Goal: Information Seeking & Learning: Learn about a topic

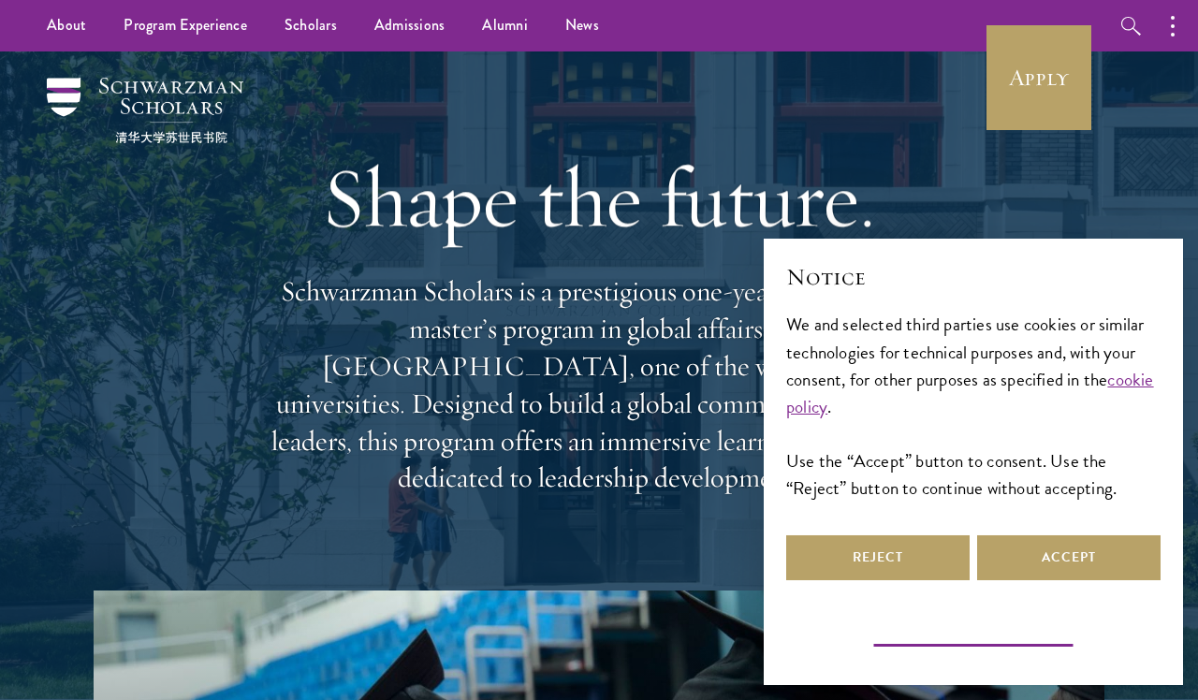
click at [990, 637] on button "Learn more and customize" at bounding box center [973, 634] width 211 height 29
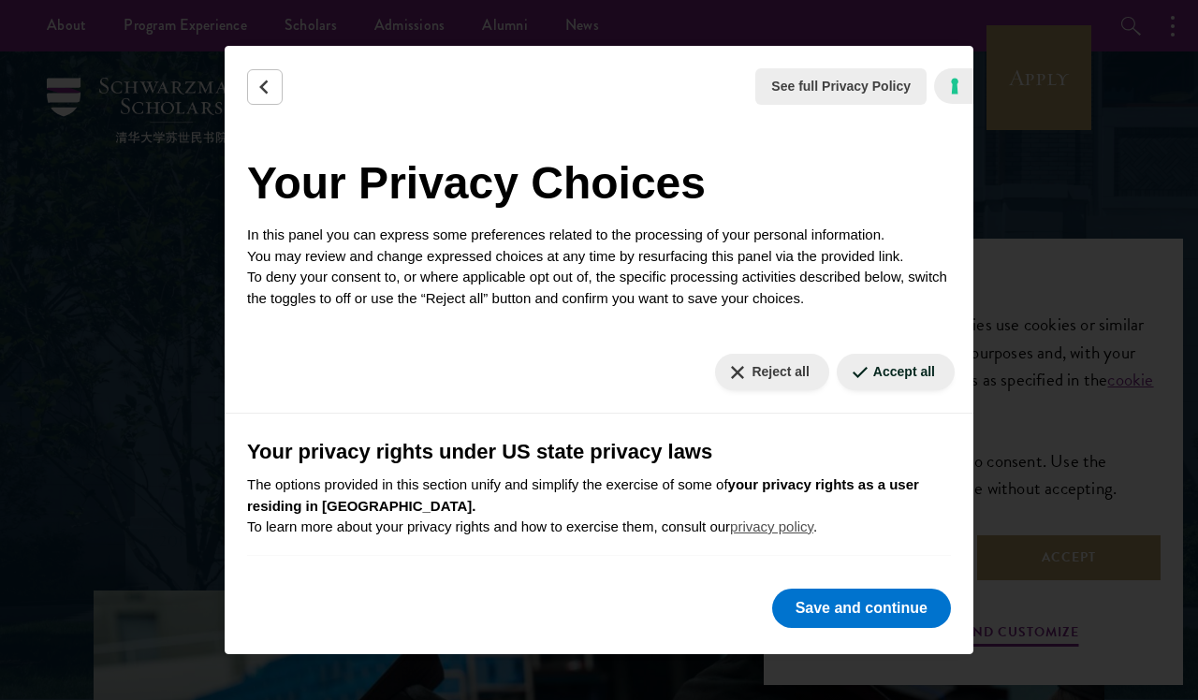
click at [752, 364] on button "Reject all" at bounding box center [771, 372] width 113 height 36
checkbox input "false"
click at [766, 363] on button "Reject all" at bounding box center [771, 372] width 113 height 36
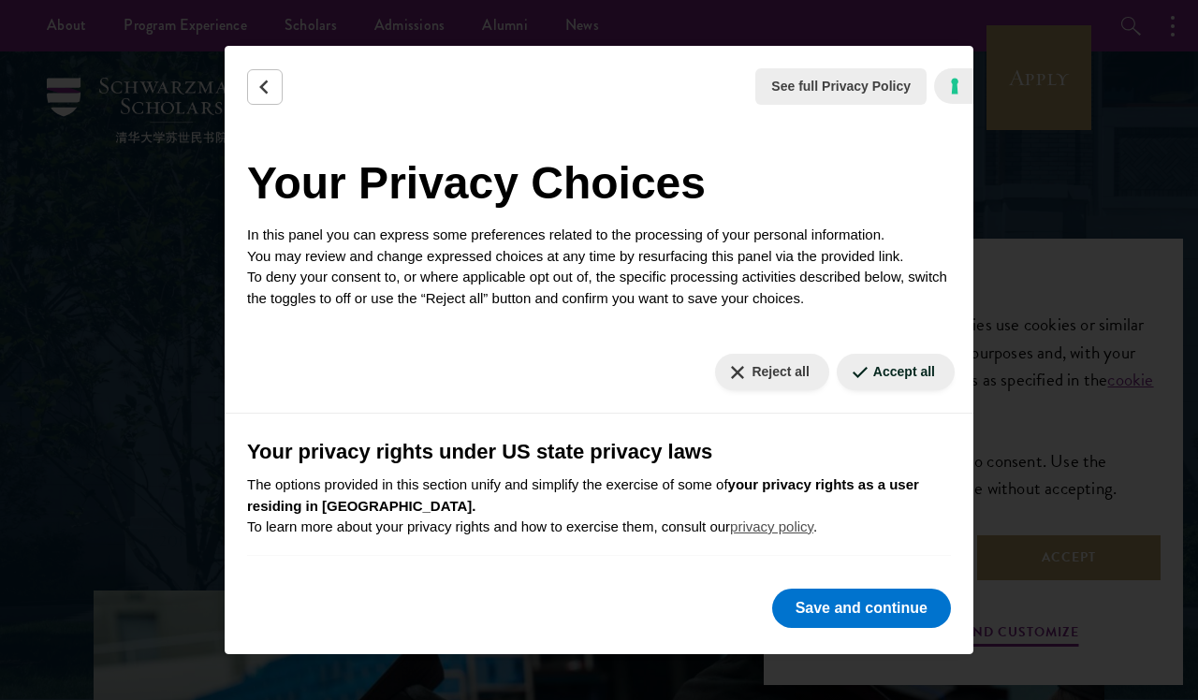
click at [862, 603] on button "Save and continue" at bounding box center [861, 608] width 179 height 39
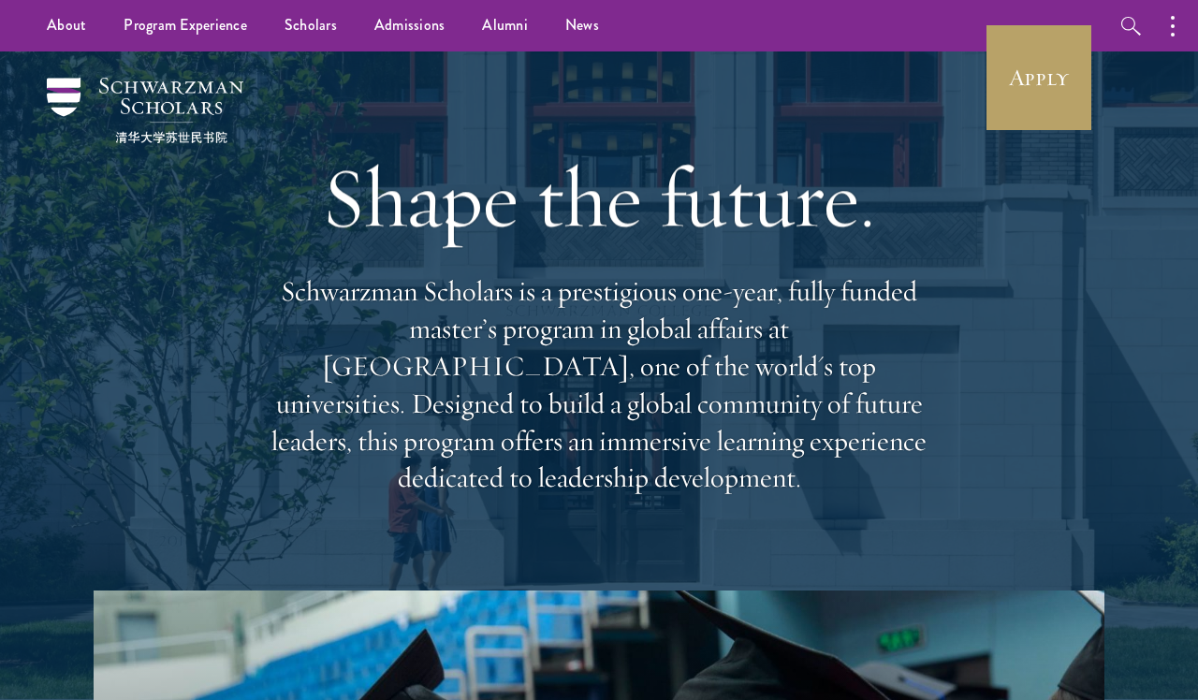
click at [0, 0] on link "Overview" at bounding box center [0, 0] width 0 height 0
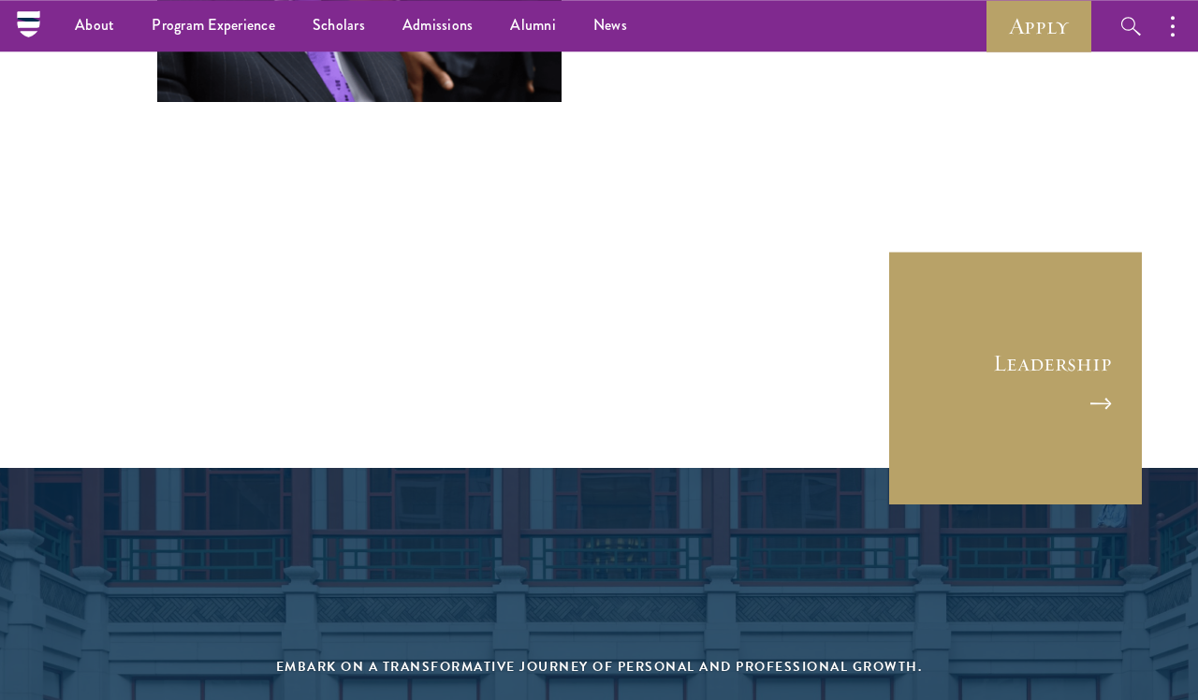
scroll to position [6873, 0]
click at [1097, 252] on link "Leadership" at bounding box center [1015, 378] width 253 height 253
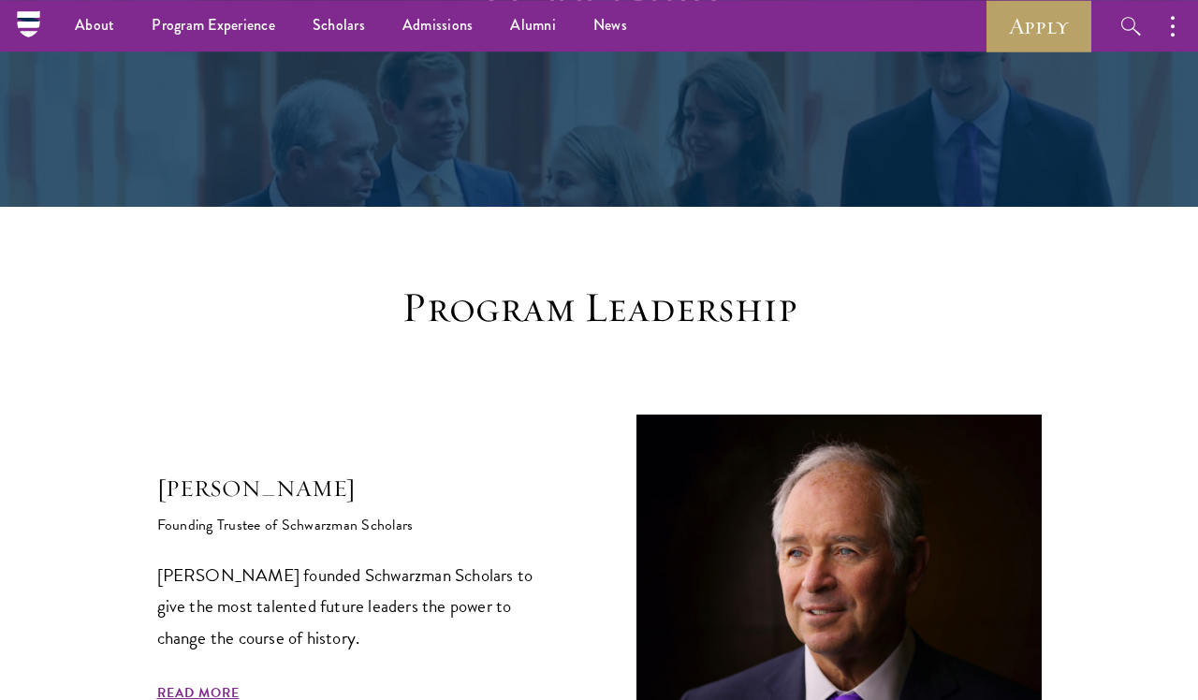
scroll to position [264, 0]
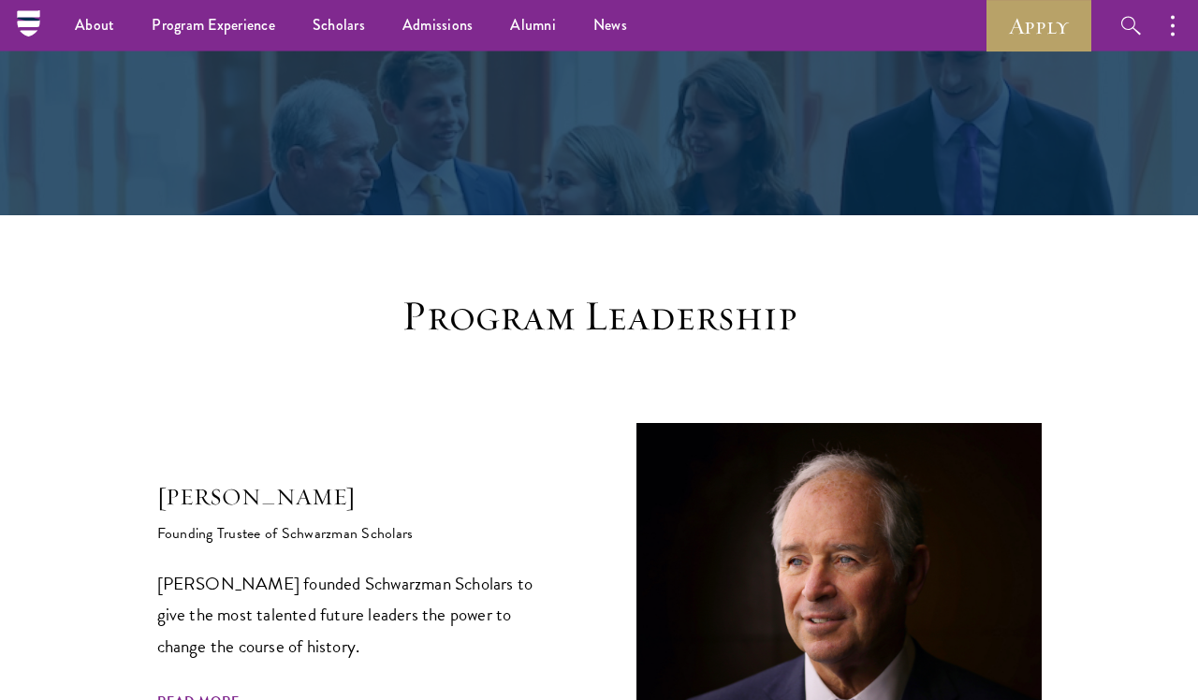
click at [599, 19] on link "News" at bounding box center [610, 25] width 71 height 51
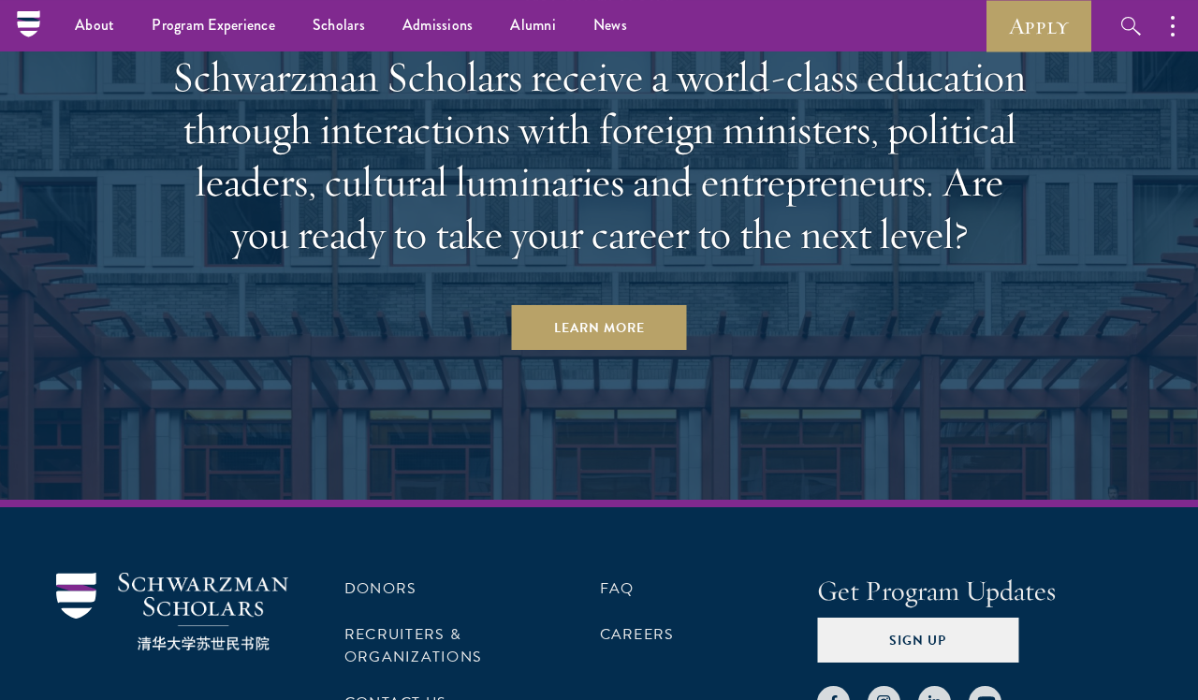
scroll to position [4771, 0]
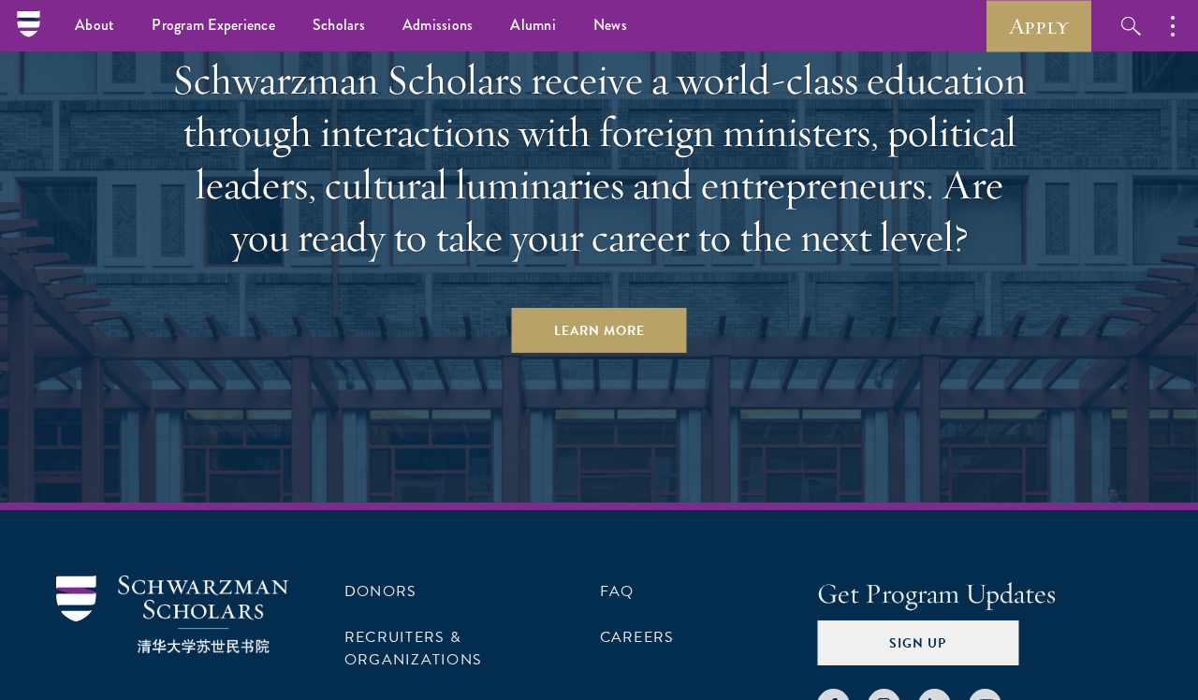
click at [411, 626] on link "Recruiters & Organizations" at bounding box center [413, 648] width 138 height 45
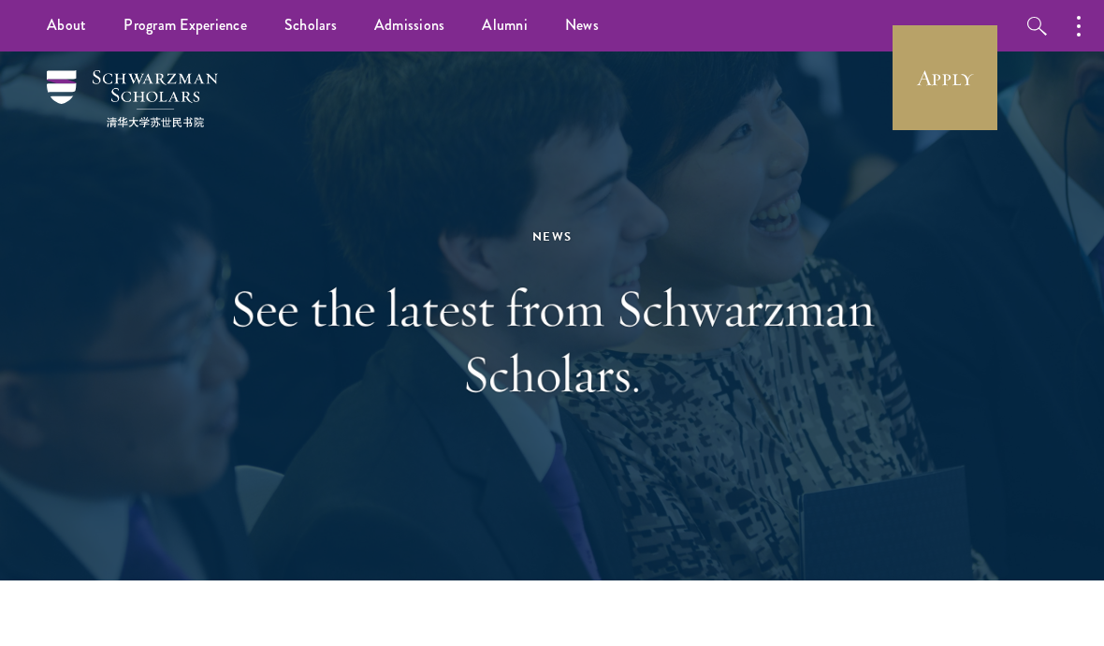
scroll to position [4790, 0]
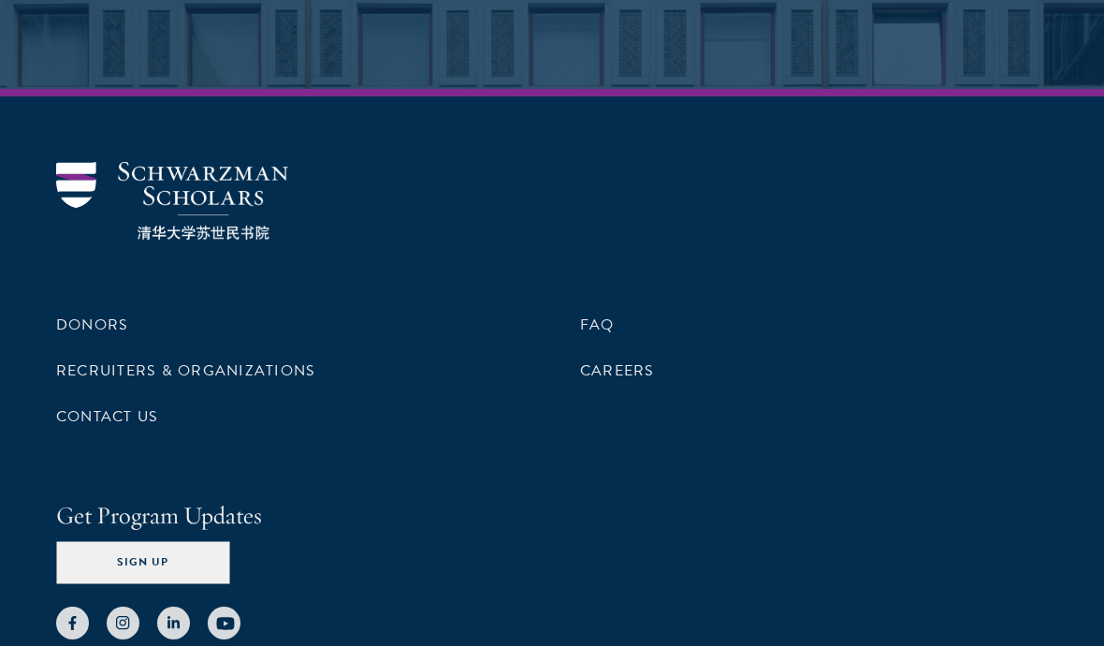
click at [629, 359] on link "Careers" at bounding box center [617, 370] width 75 height 22
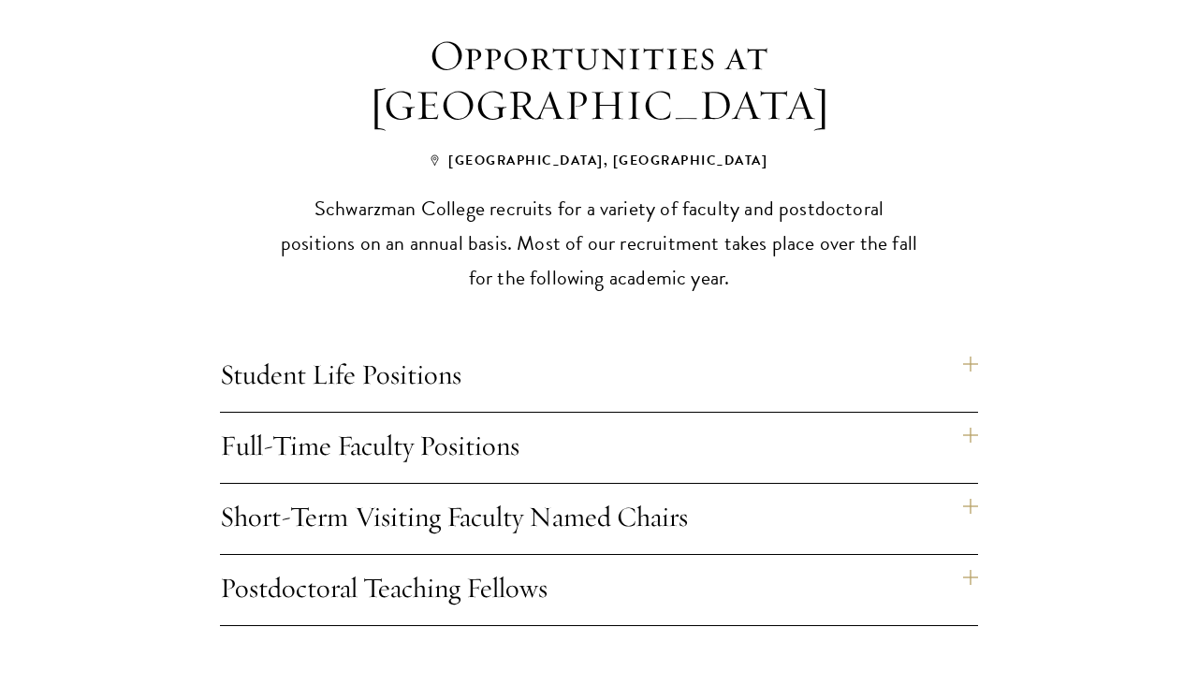
scroll to position [1392, 0]
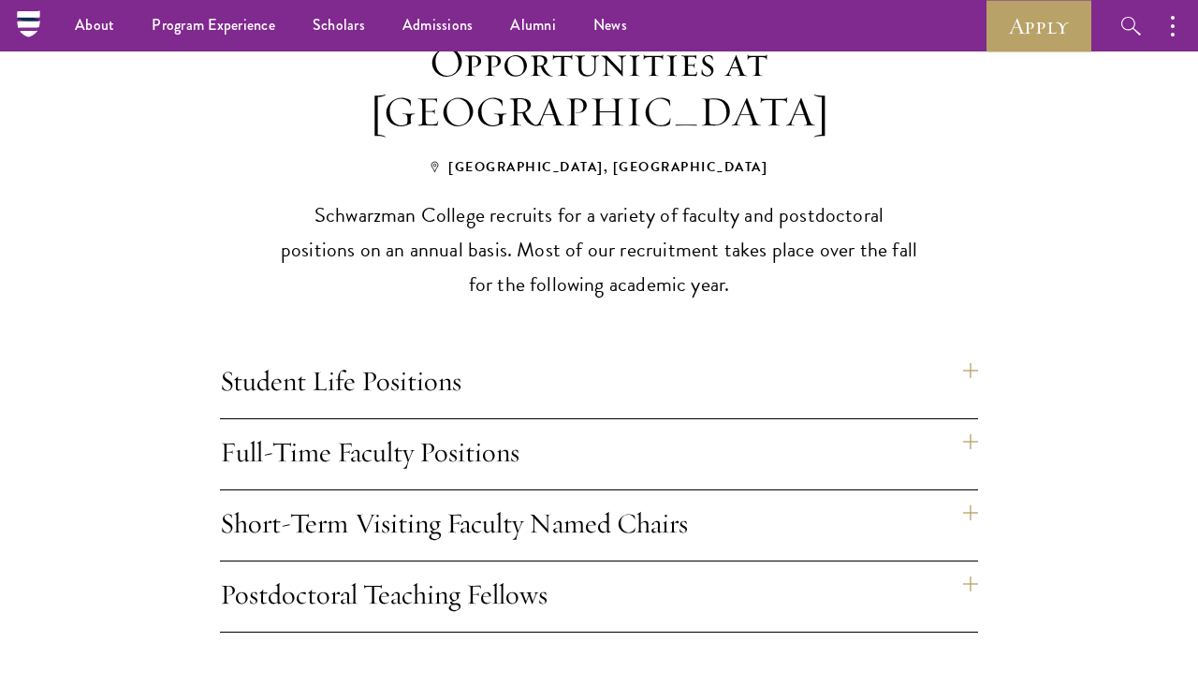
click at [975, 437] on h4 "Full-Time Faculty Positions" at bounding box center [599, 454] width 758 height 70
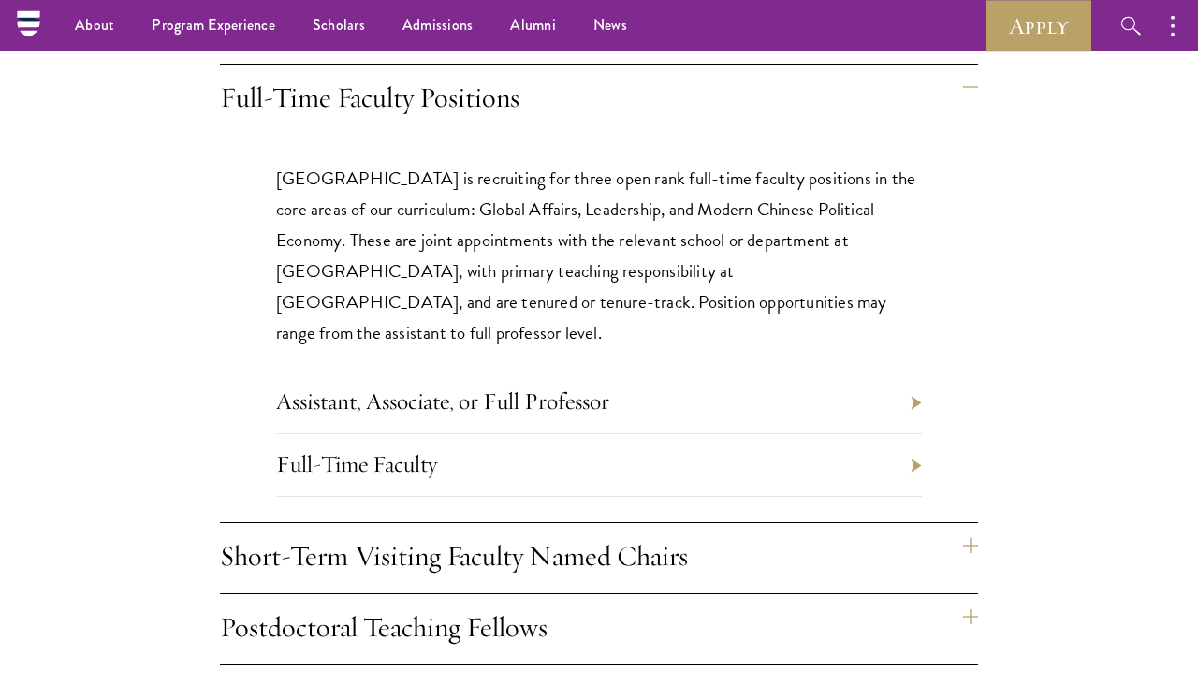
scroll to position [1745, 0]
click at [929, 436] on div "Schwarzman College is recruiting for three open rank full-time faculty position…" at bounding box center [599, 345] width 758 height 418
click at [923, 430] on div "Schwarzman College is recruiting for three open rank full-time faculty position…" at bounding box center [599, 345] width 758 height 418
click at [906, 372] on li "Assistant, Associate, or Full Professor" at bounding box center [599, 403] width 646 height 63
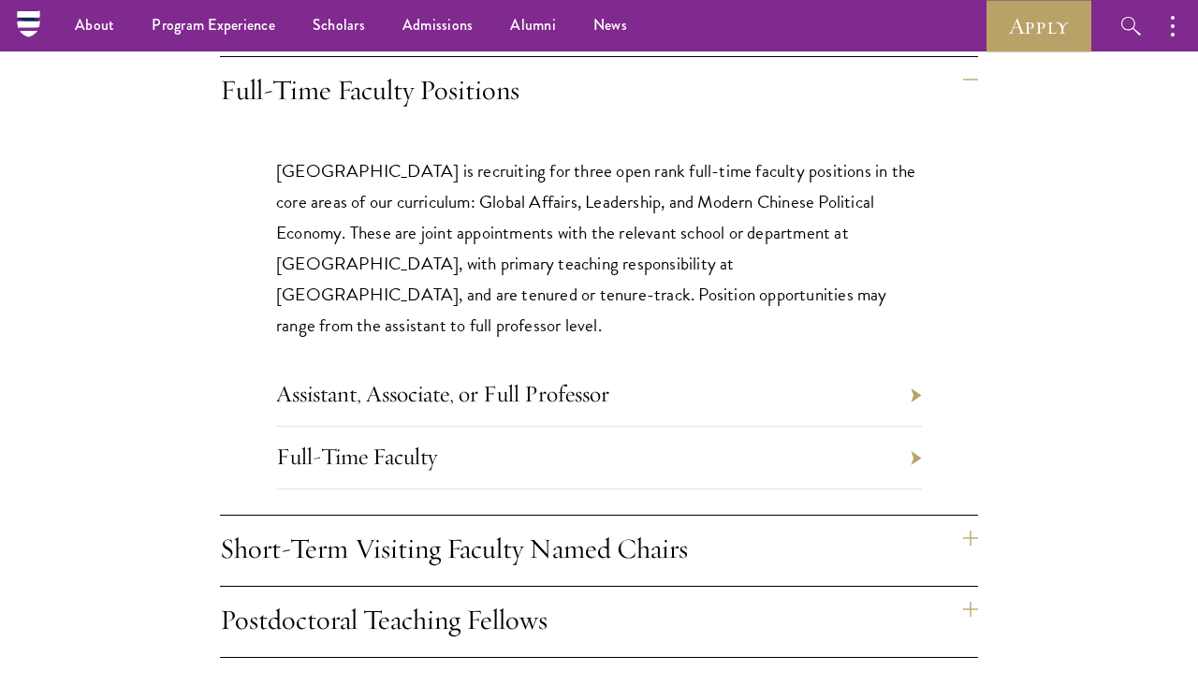
scroll to position [1753, 0]
click at [977, 67] on h4 "Full-Time Faculty Positions" at bounding box center [599, 93] width 758 height 70
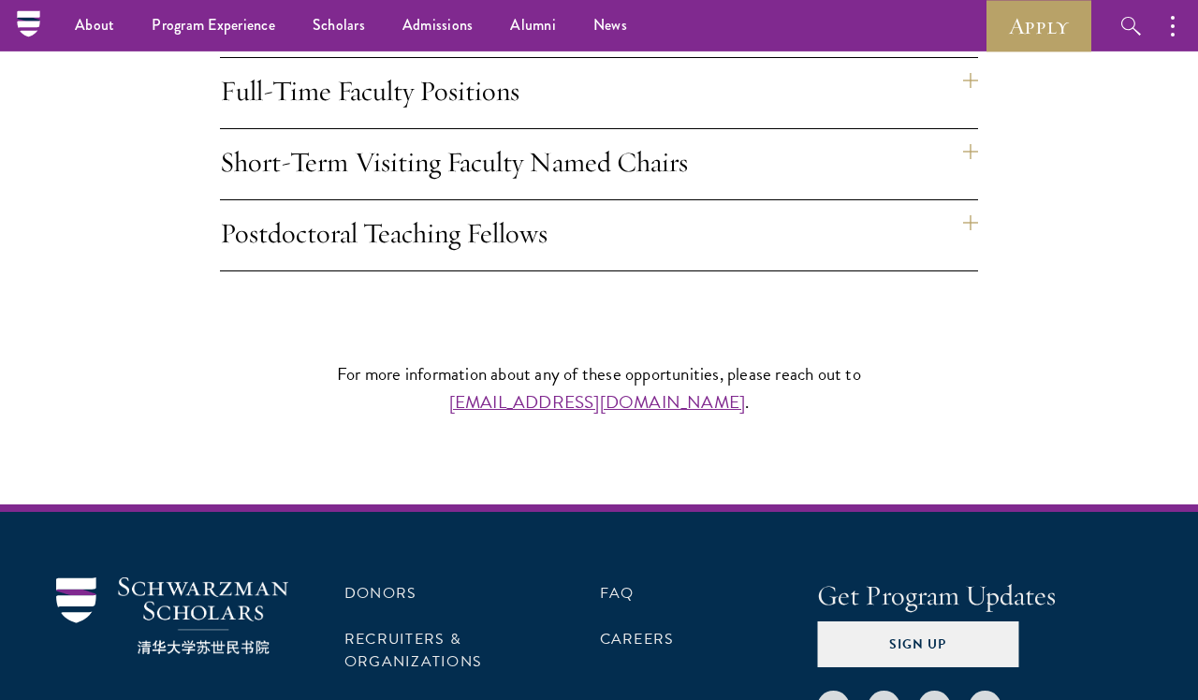
click at [974, 147] on h4 "Short-Term Visiting Faculty Named Chairs" at bounding box center [599, 164] width 758 height 70
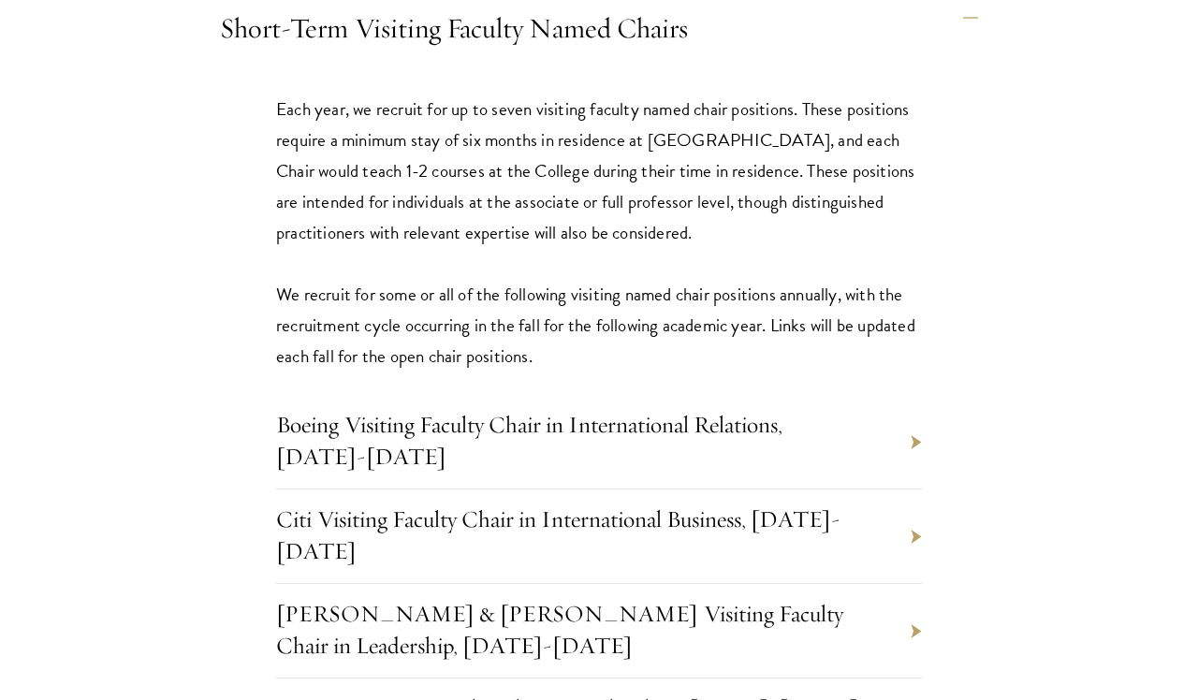
scroll to position [1888, 0]
click at [911, 432] on li "Boeing Visiting Faculty Chair in International Relations, 2025-2026" at bounding box center [599, 441] width 646 height 95
click at [760, 417] on link "Boeing Visiting Faculty Chair in International Relations, 2025-2026" at bounding box center [529, 439] width 506 height 61
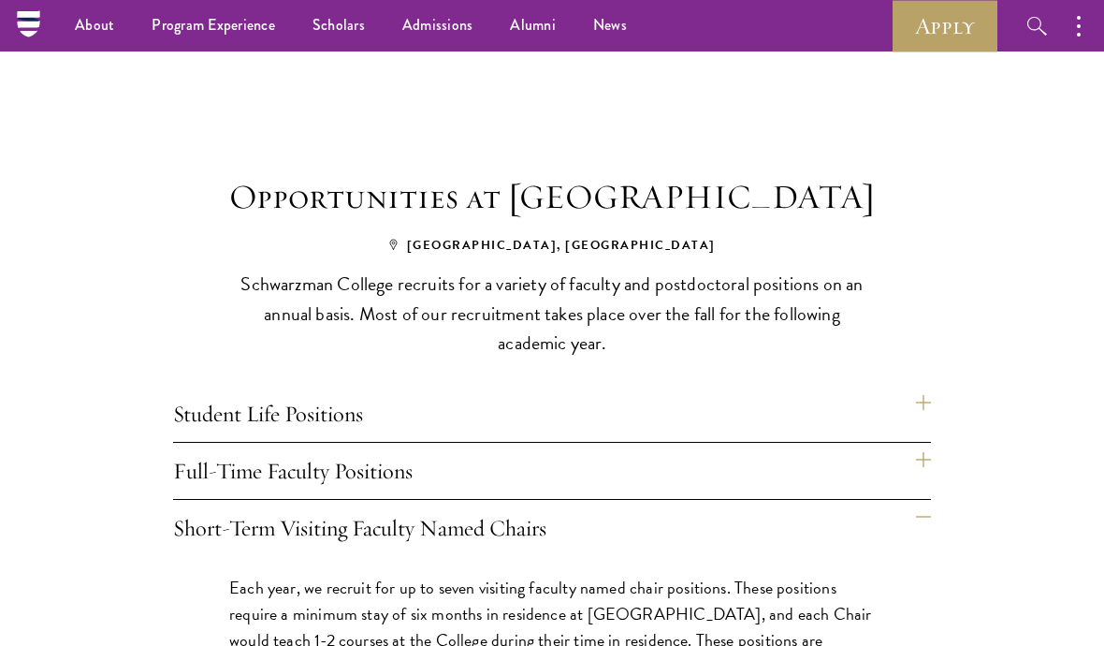
scroll to position [1059, 0]
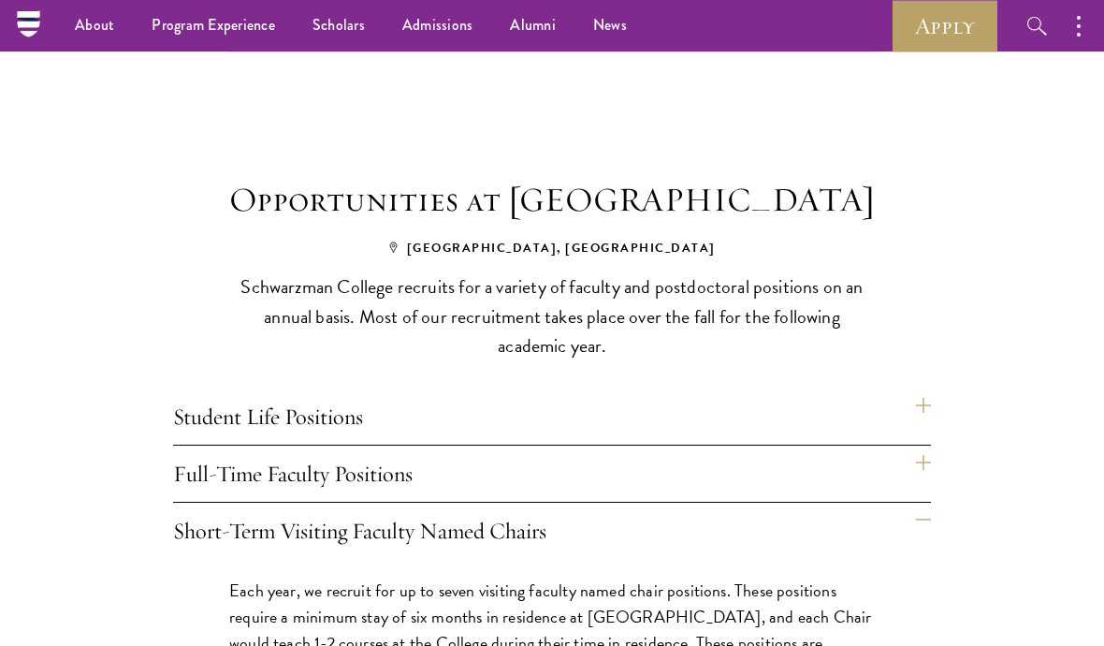
click at [651, 467] on h4 "Full-Time Faculty Positions" at bounding box center [552, 473] width 758 height 56
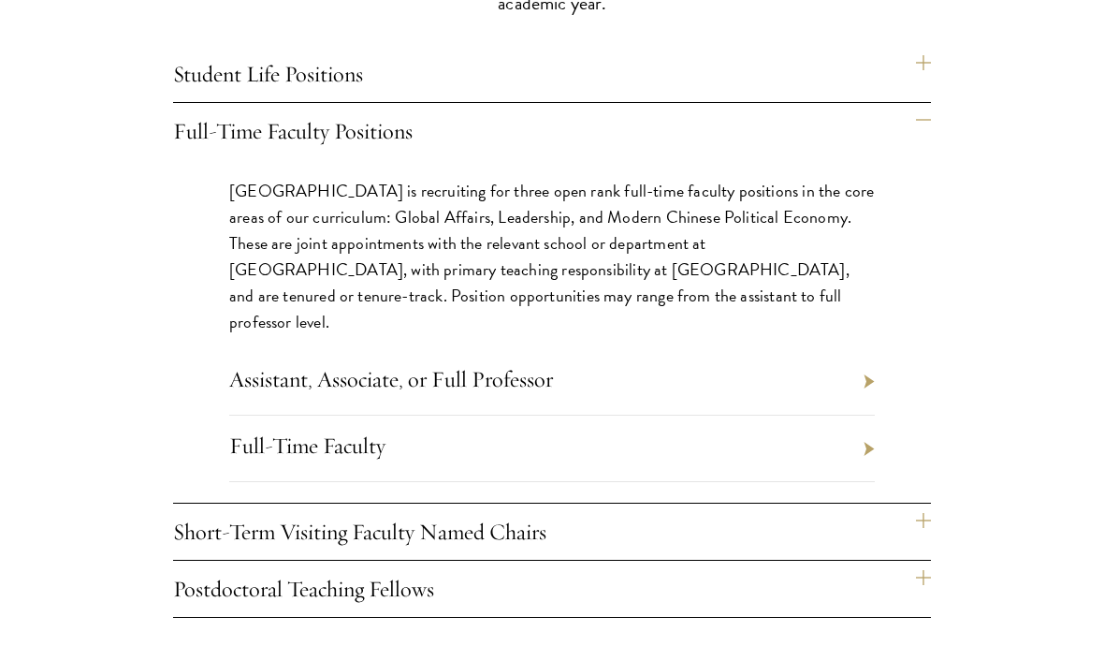
scroll to position [1400, 0]
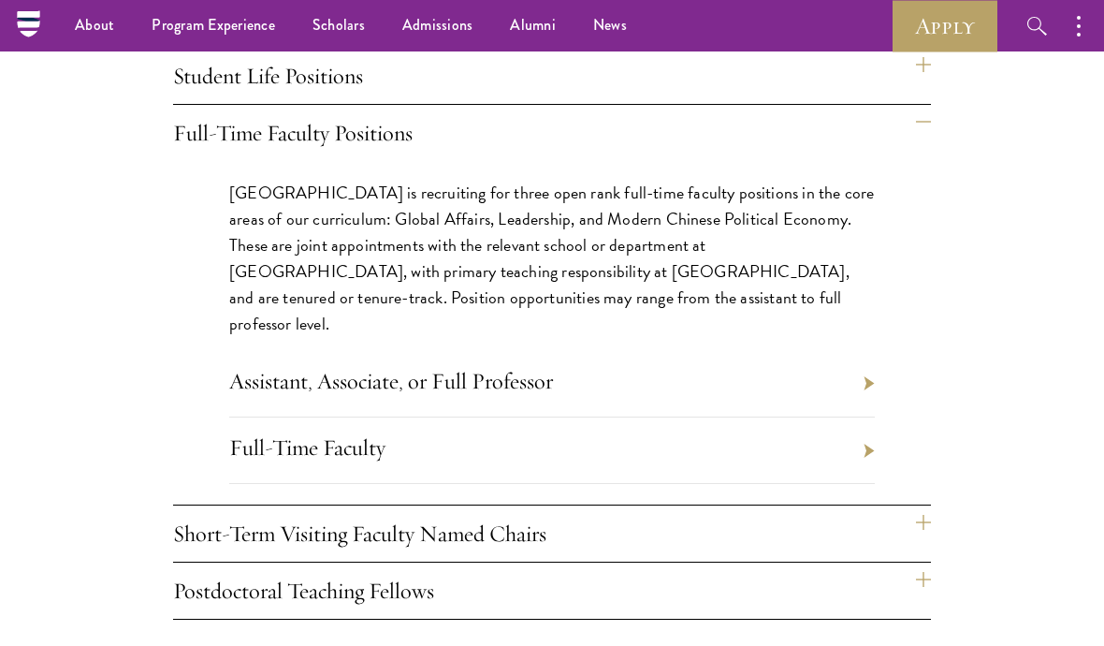
click at [460, 367] on link "Assistant, Associate, or Full Professor" at bounding box center [391, 381] width 324 height 28
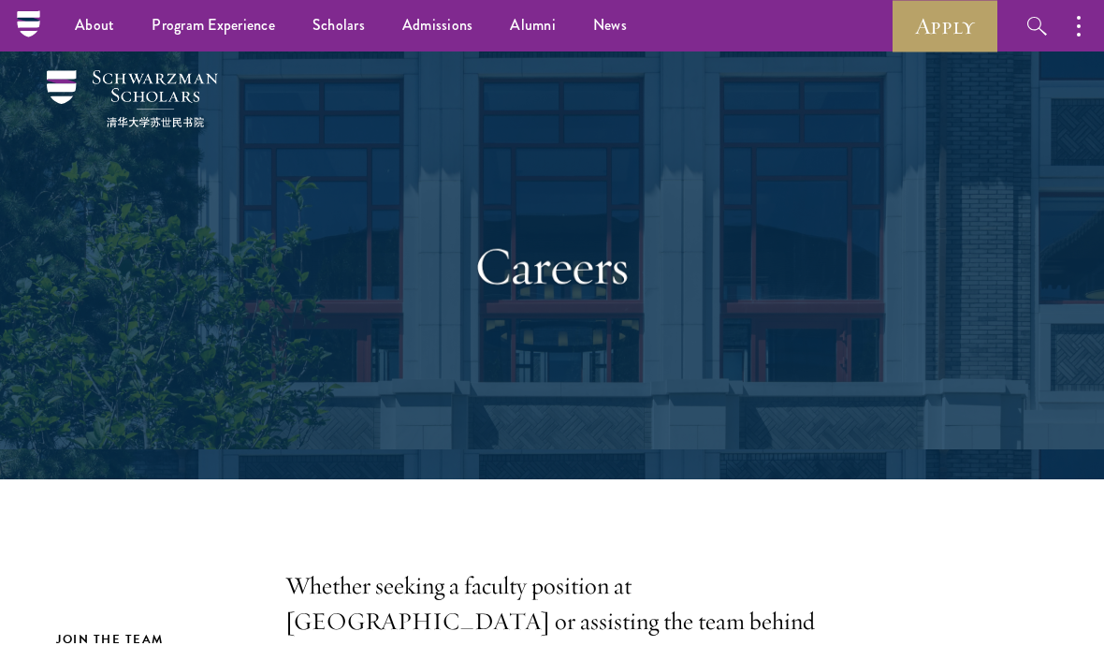
scroll to position [1482, 0]
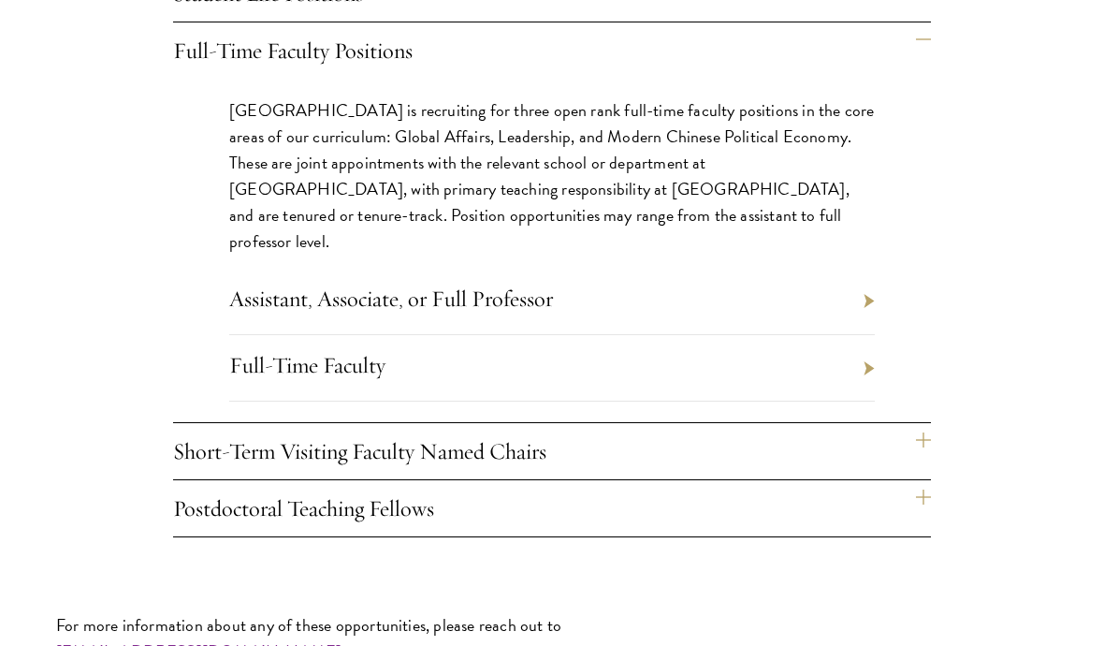
click at [303, 351] on link "Full-Time Faculty" at bounding box center [307, 365] width 156 height 28
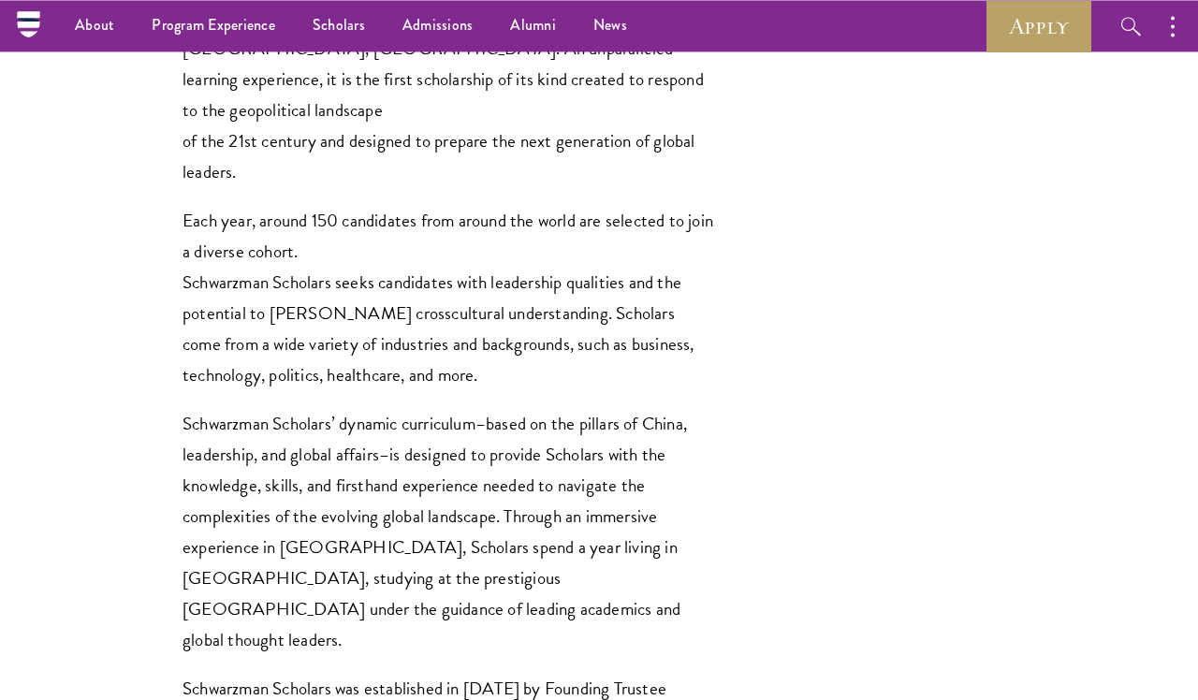
scroll to position [1004, 0]
